Goal: Navigation & Orientation: Understand site structure

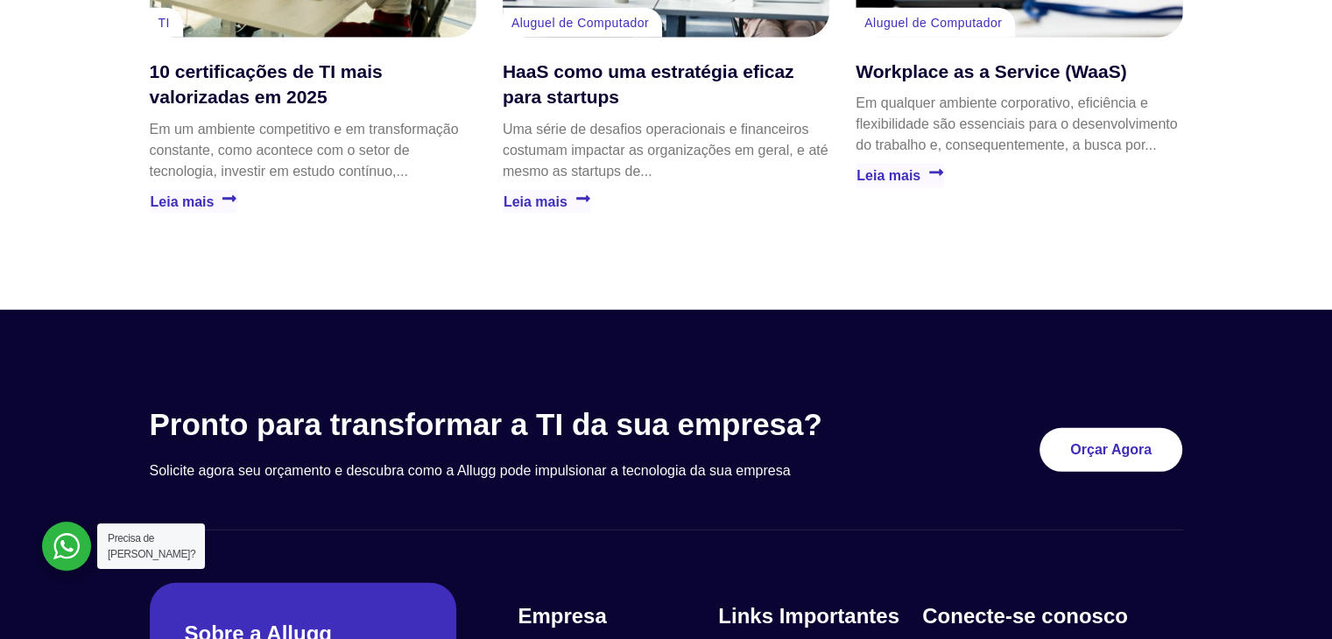
scroll to position [5198, 0]
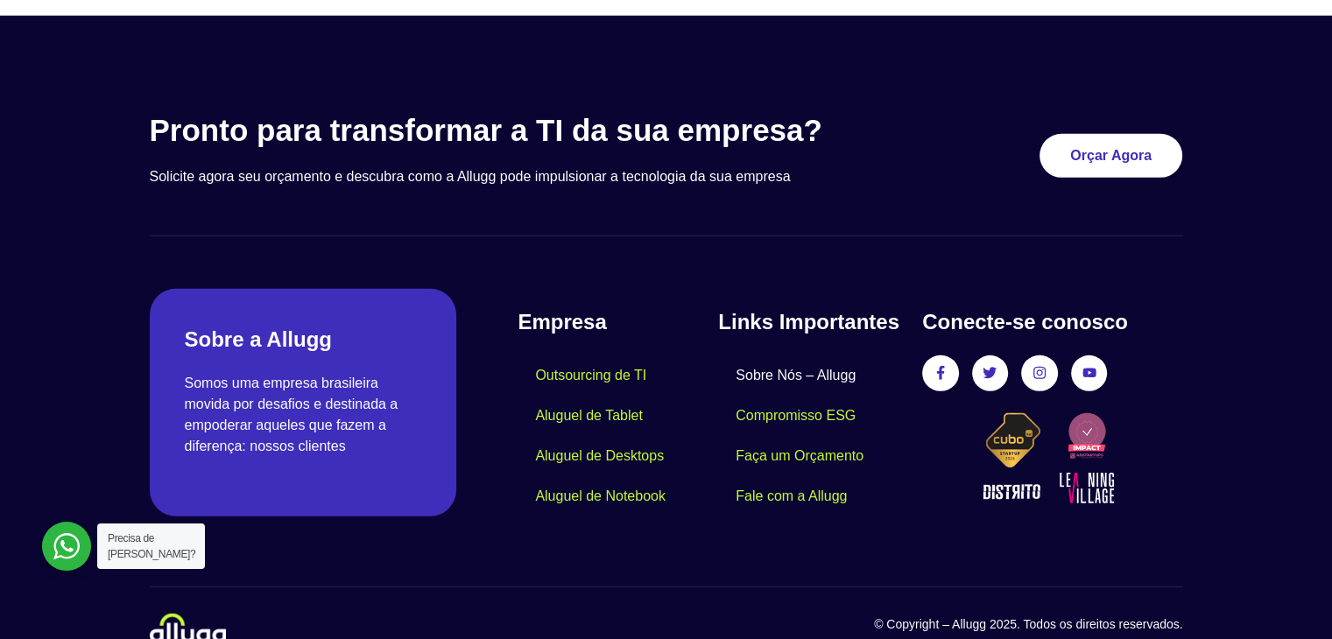
click at [775, 355] on link "Sobre Nós – Allugg" at bounding box center [795, 375] width 155 height 40
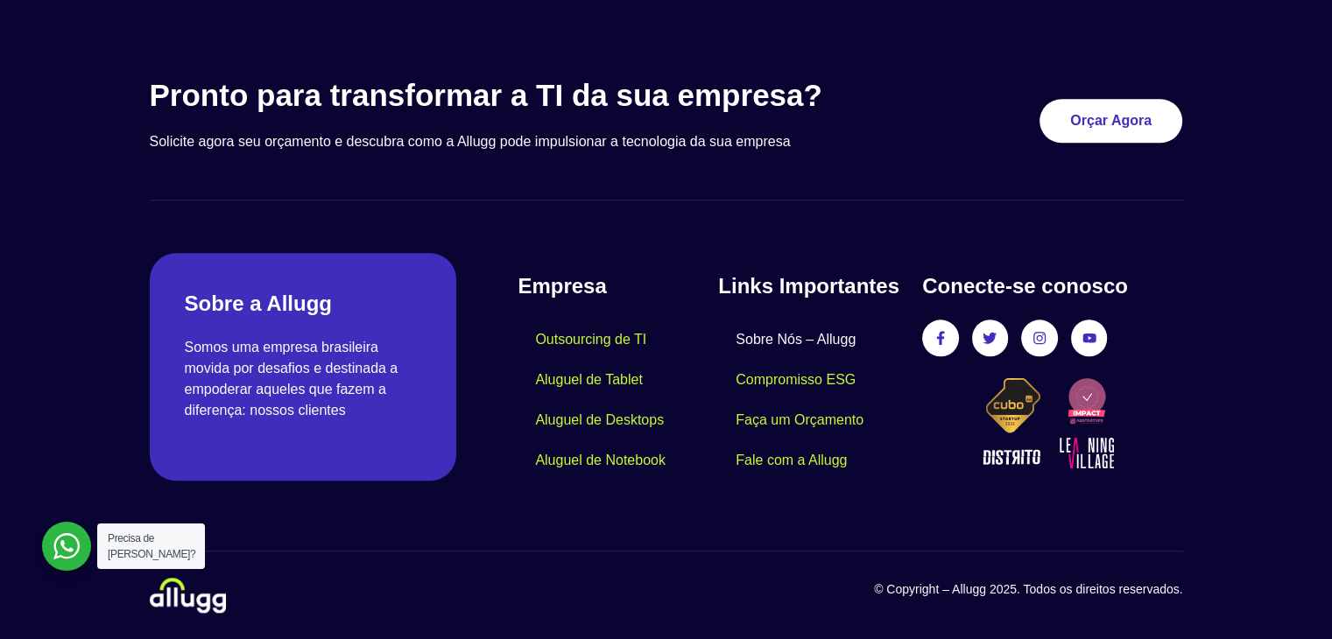
scroll to position [1576, 0]
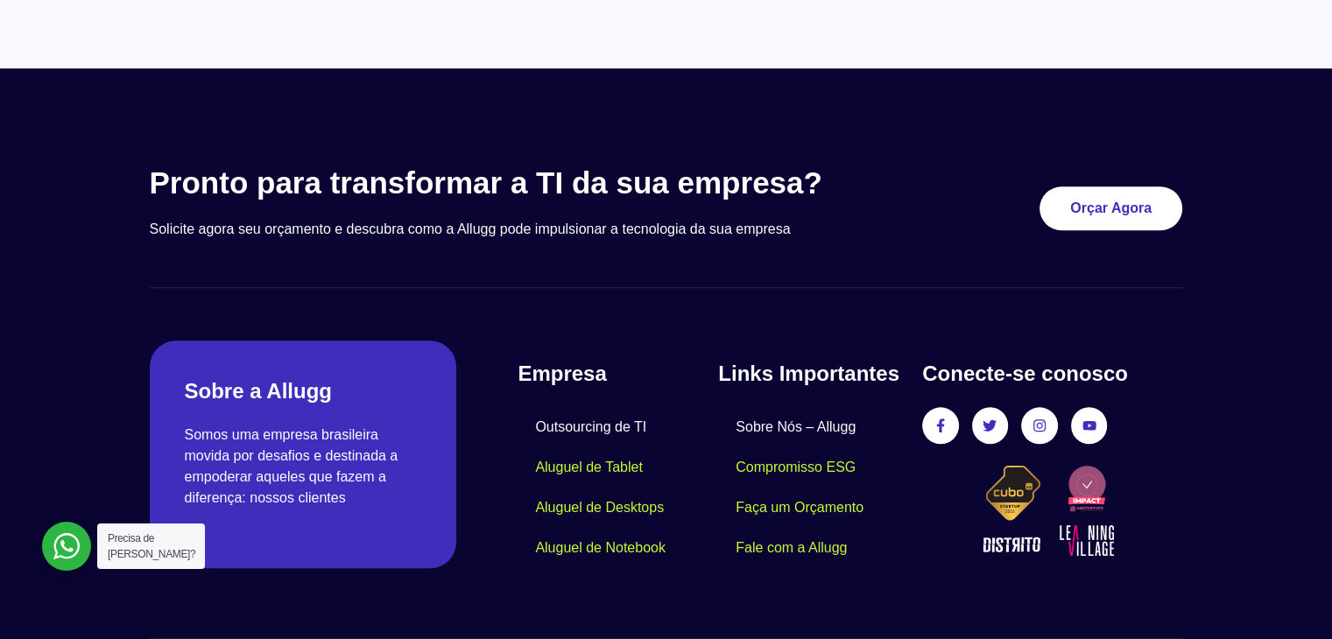
click at [616, 426] on link "Outsourcing de TI" at bounding box center [590, 427] width 146 height 40
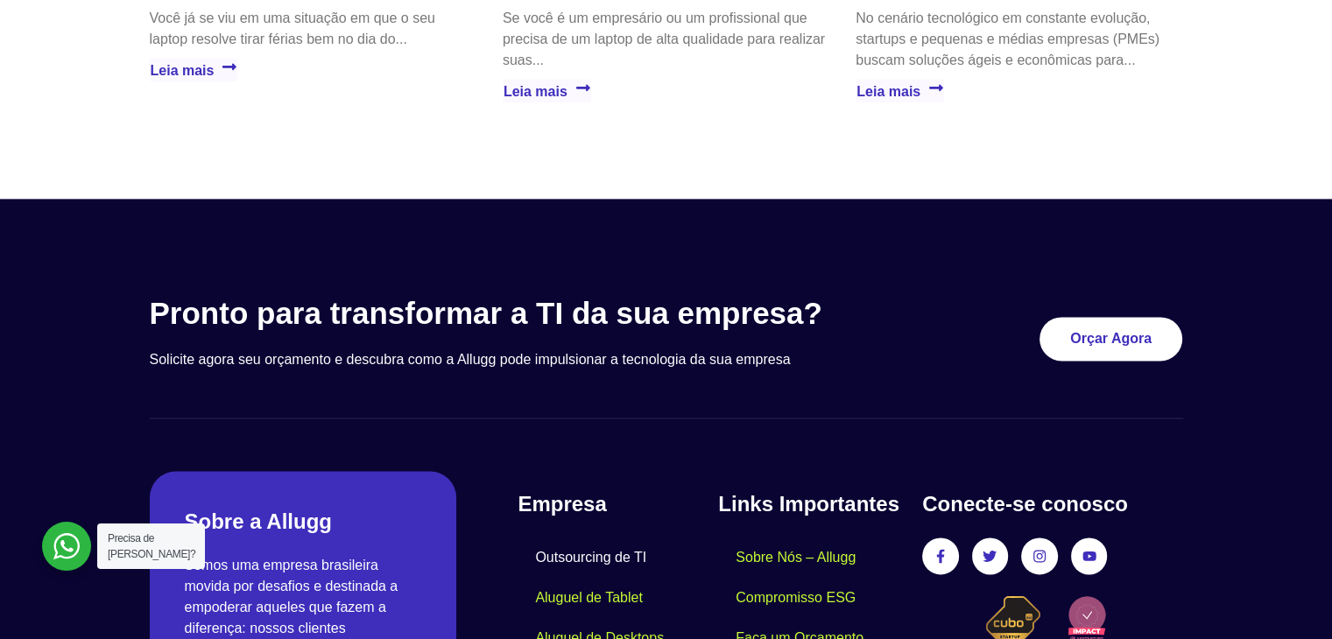
scroll to position [2560, 0]
